Goal: Find specific page/section: Find specific page/section

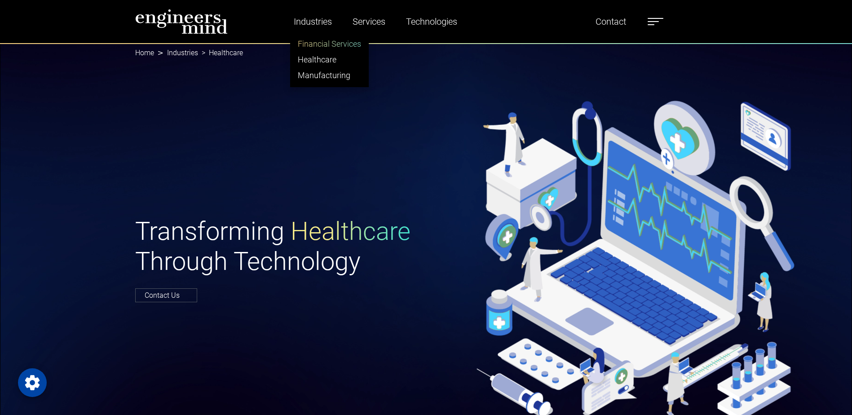
click at [330, 39] on link "Financial Services" at bounding box center [330, 44] width 78 height 16
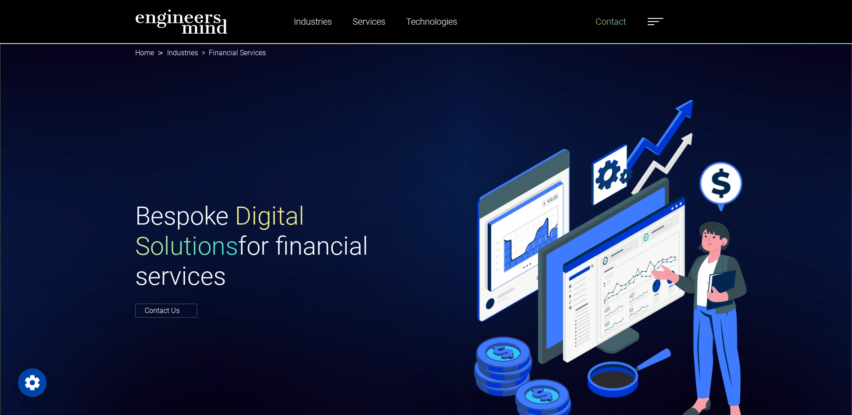
click at [619, 19] on link "Contact" at bounding box center [611, 21] width 38 height 21
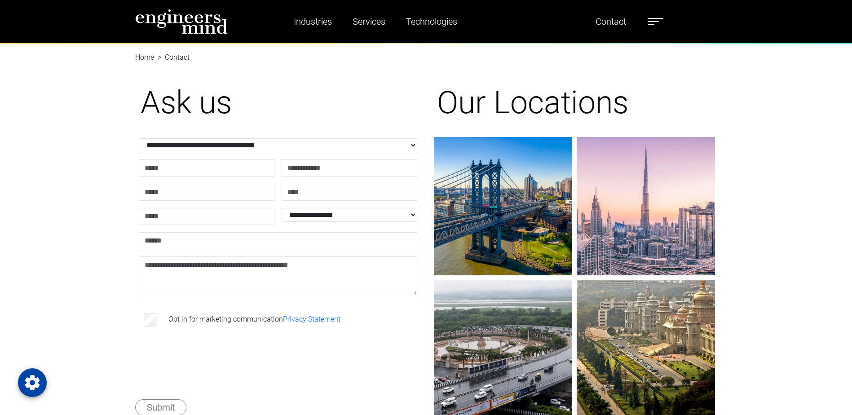
click at [662, 16] on label at bounding box center [656, 22] width 16 height 12
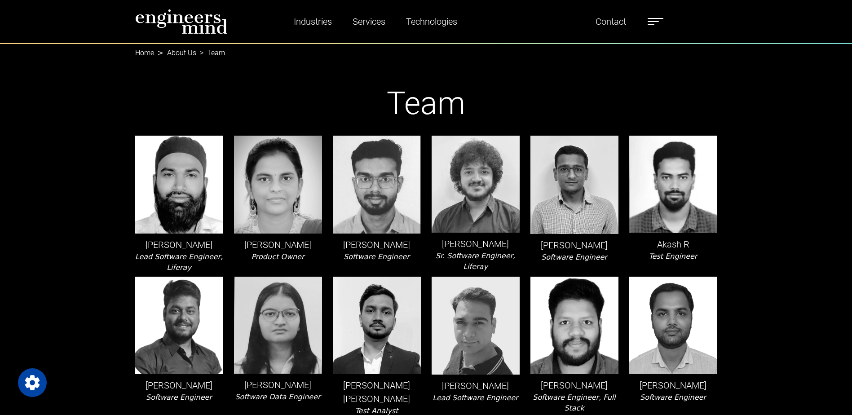
click at [652, 31] on ul "Industries Financial Services Healthcare Manufacturing Services Digital Transfo…" at bounding box center [468, 21] width 399 height 21
click at [667, 20] on ul "Industries Financial Services Healthcare Manufacturing Services Digital Transfo…" at bounding box center [468, 21] width 399 height 21
click at [658, 20] on label at bounding box center [656, 22] width 16 height 12
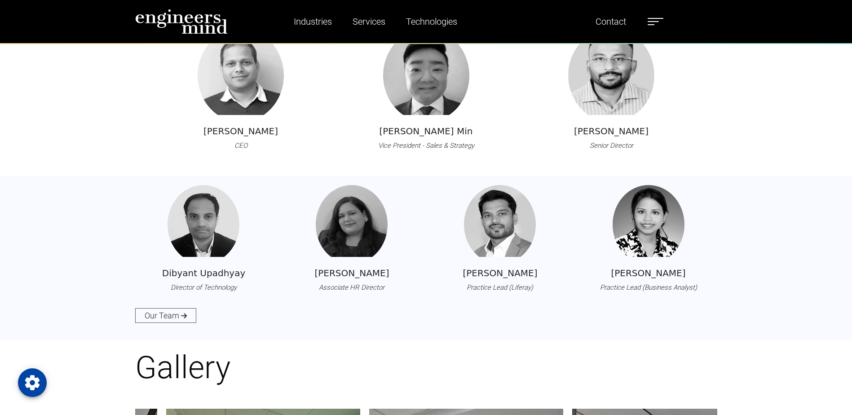
scroll to position [1033, 0]
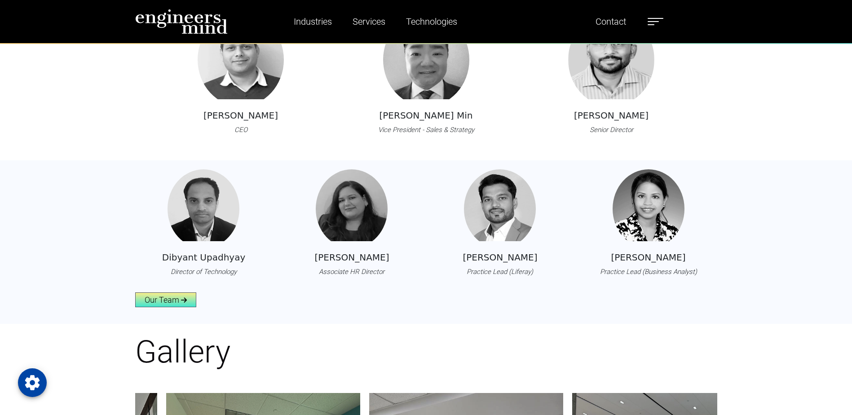
click at [169, 297] on link "Our Team" at bounding box center [165, 299] width 61 height 15
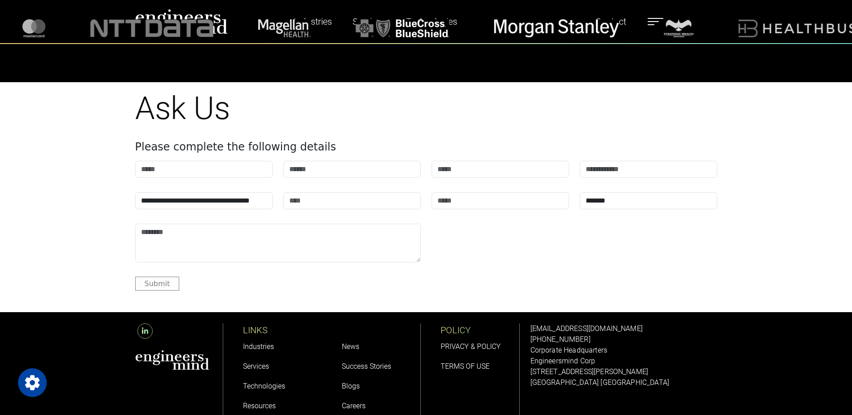
scroll to position [2956, 0]
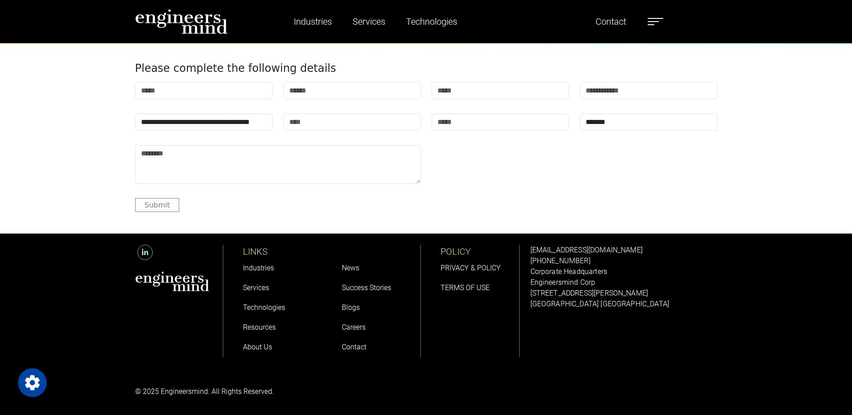
click at [146, 247] on icon at bounding box center [144, 252] width 15 height 15
